Goal: Navigation & Orientation: Find specific page/section

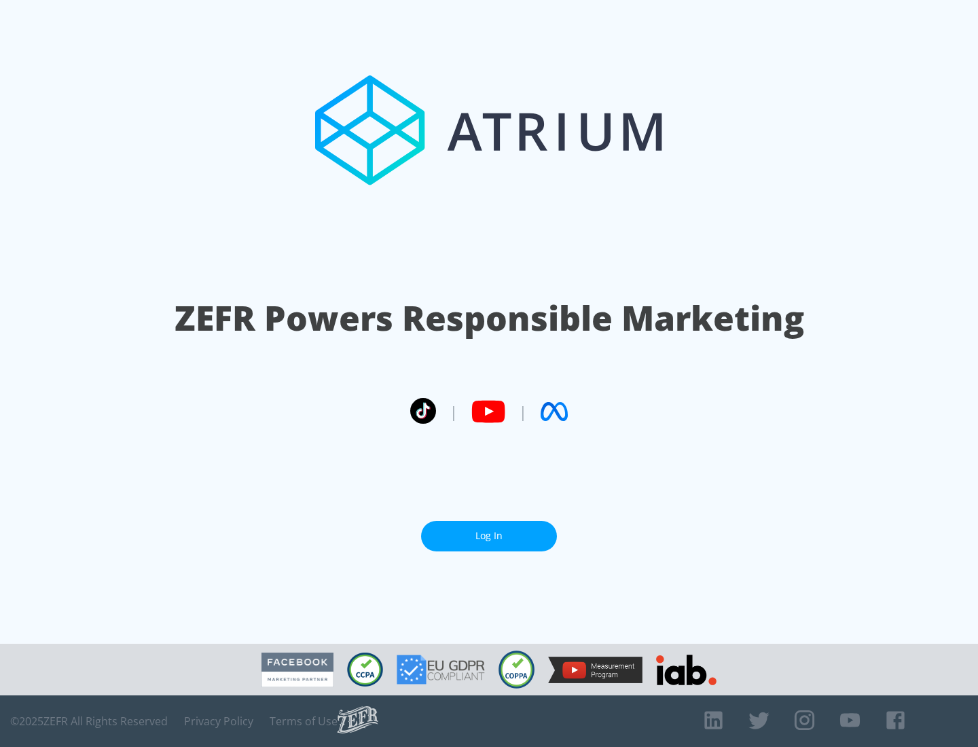
click at [489, 536] on link "Log In" at bounding box center [489, 536] width 136 height 31
